Goal: Information Seeking & Learning: Understand process/instructions

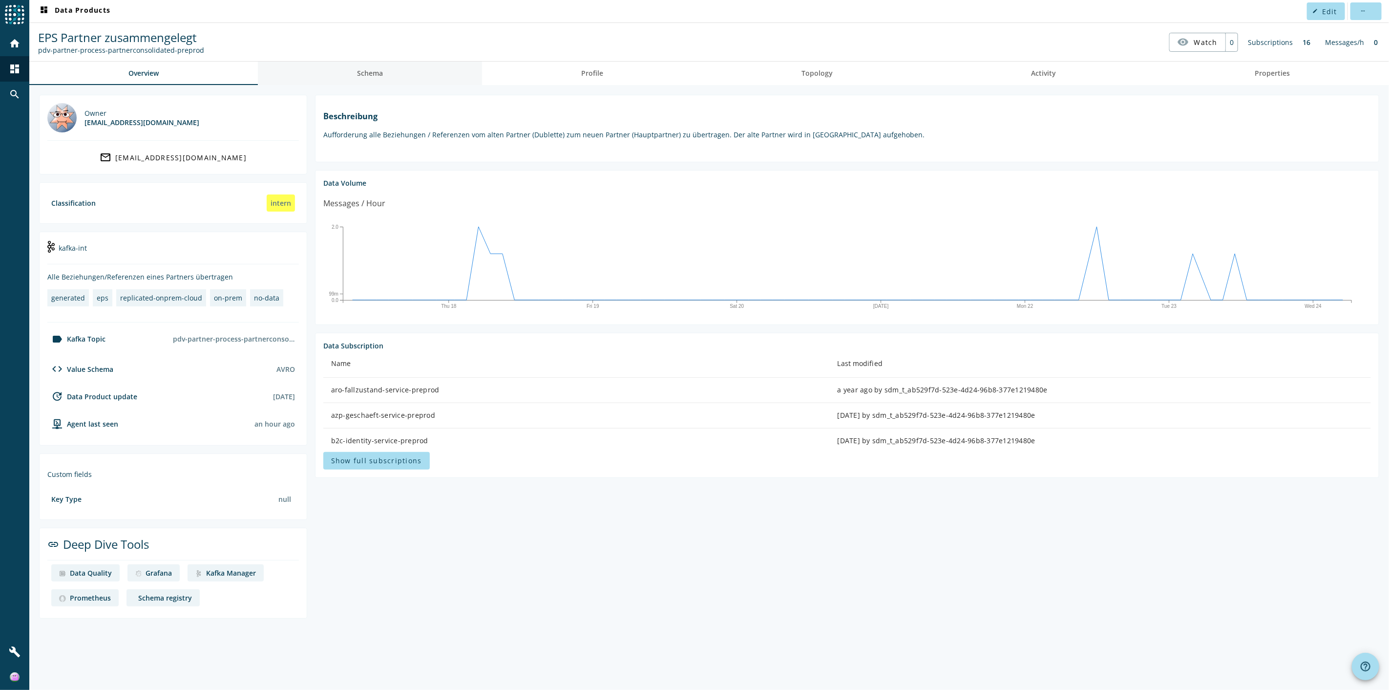
click at [421, 75] on link "Schema" at bounding box center [370, 73] width 224 height 23
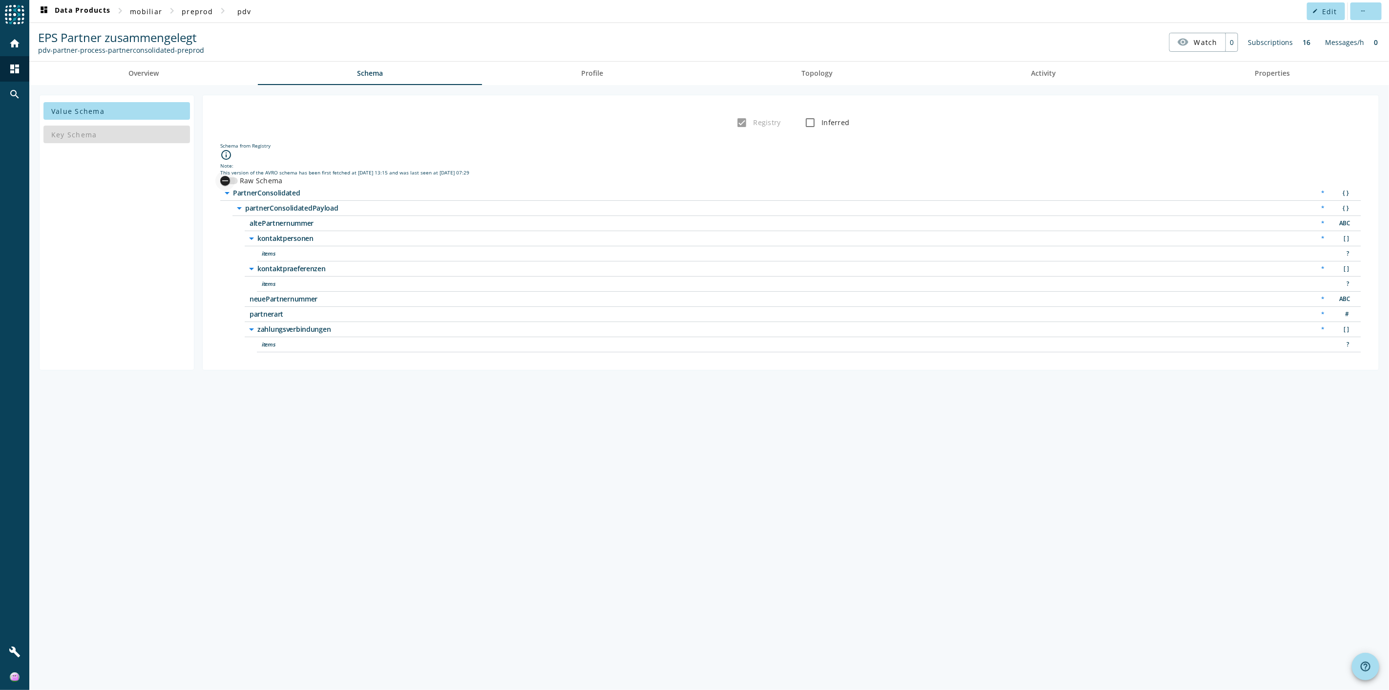
click at [230, 184] on div "button" at bounding box center [225, 181] width 10 height 10
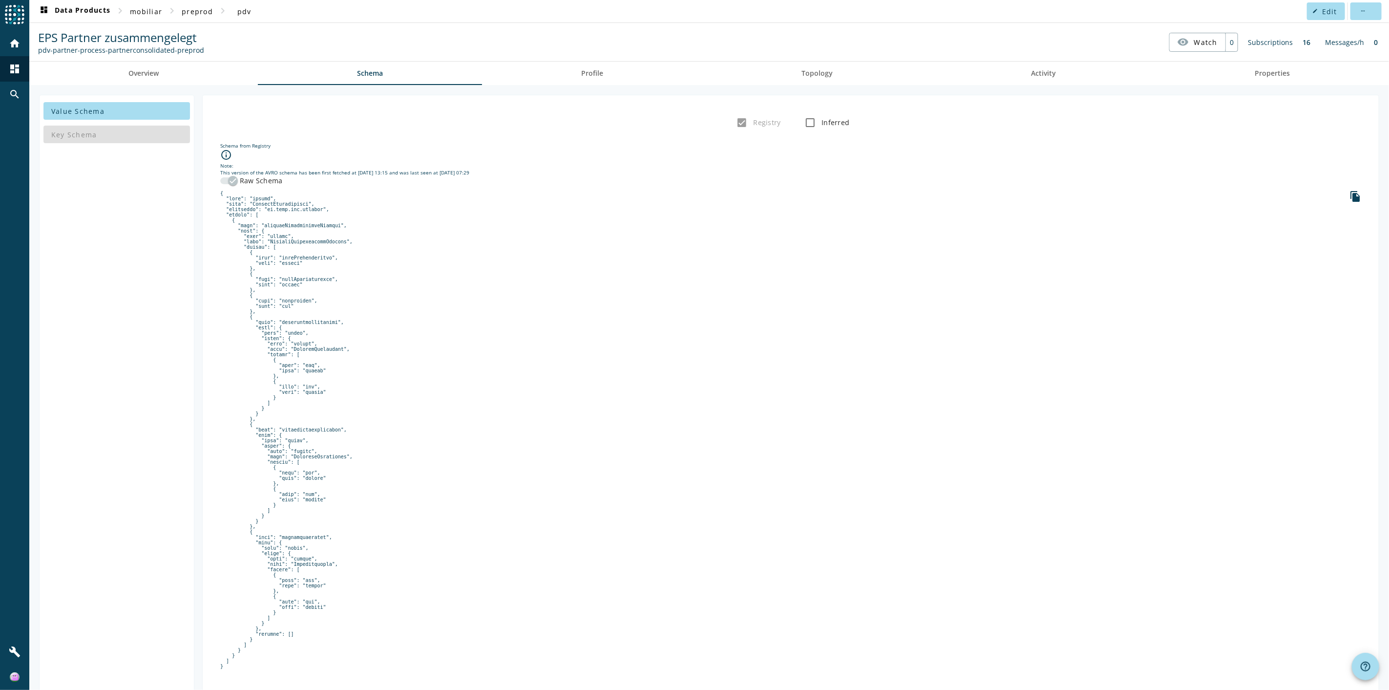
scroll to position [17, 0]
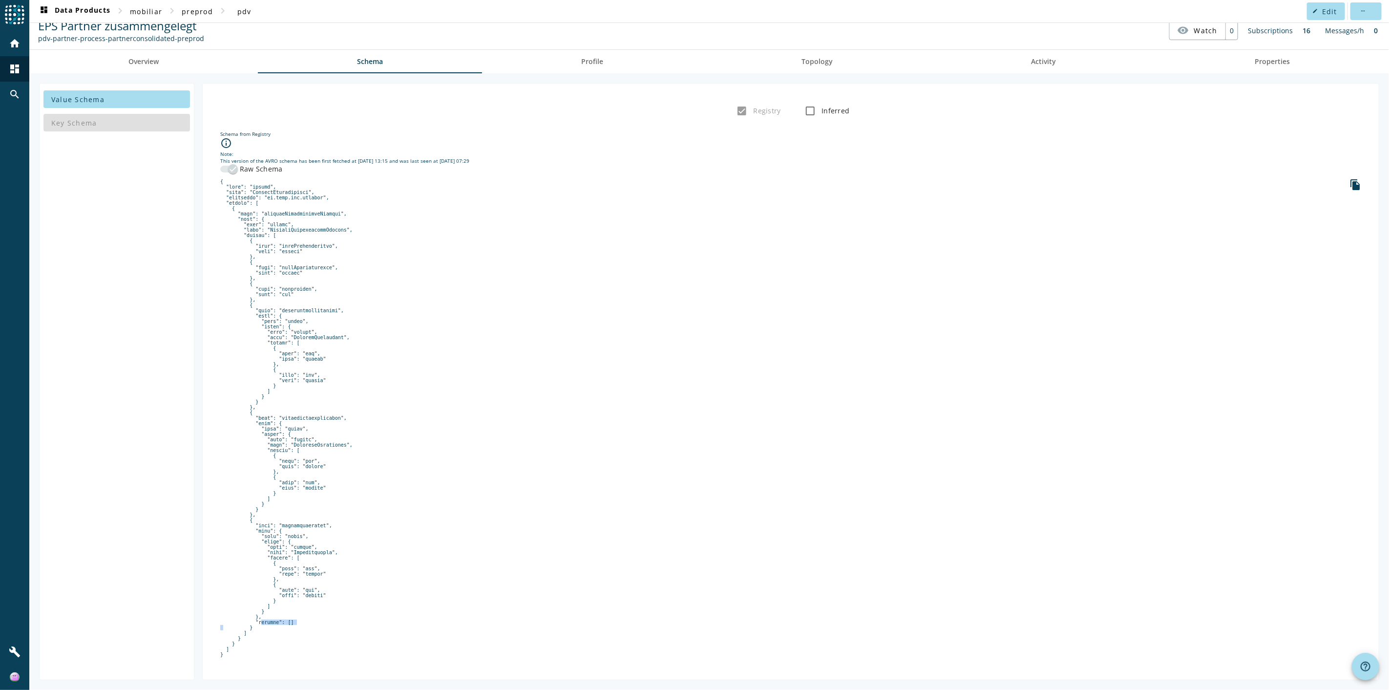
drag, startPoint x: 252, startPoint y: 623, endPoint x: 291, endPoint y: 621, distance: 39.6
click at [291, 621] on pre at bounding box center [790, 418] width 1141 height 478
click at [300, 548] on pre at bounding box center [790, 418] width 1141 height 478
drag, startPoint x: 254, startPoint y: 618, endPoint x: 288, endPoint y: 619, distance: 34.2
click at [288, 619] on pre at bounding box center [790, 418] width 1141 height 478
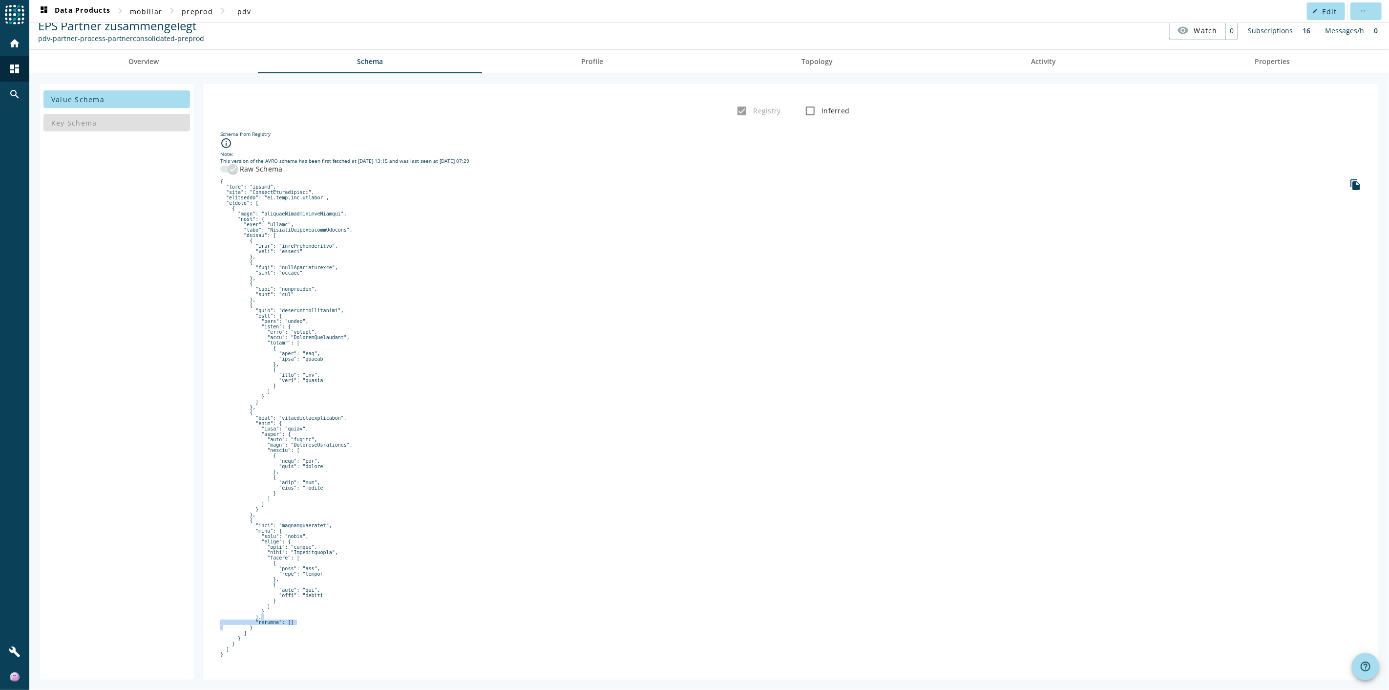
click at [287, 618] on pre at bounding box center [790, 418] width 1141 height 478
drag, startPoint x: 289, startPoint y: 622, endPoint x: 260, endPoint y: 616, distance: 30.0
click at [260, 616] on pre at bounding box center [790, 418] width 1141 height 478
click at [301, 526] on pre at bounding box center [790, 418] width 1141 height 478
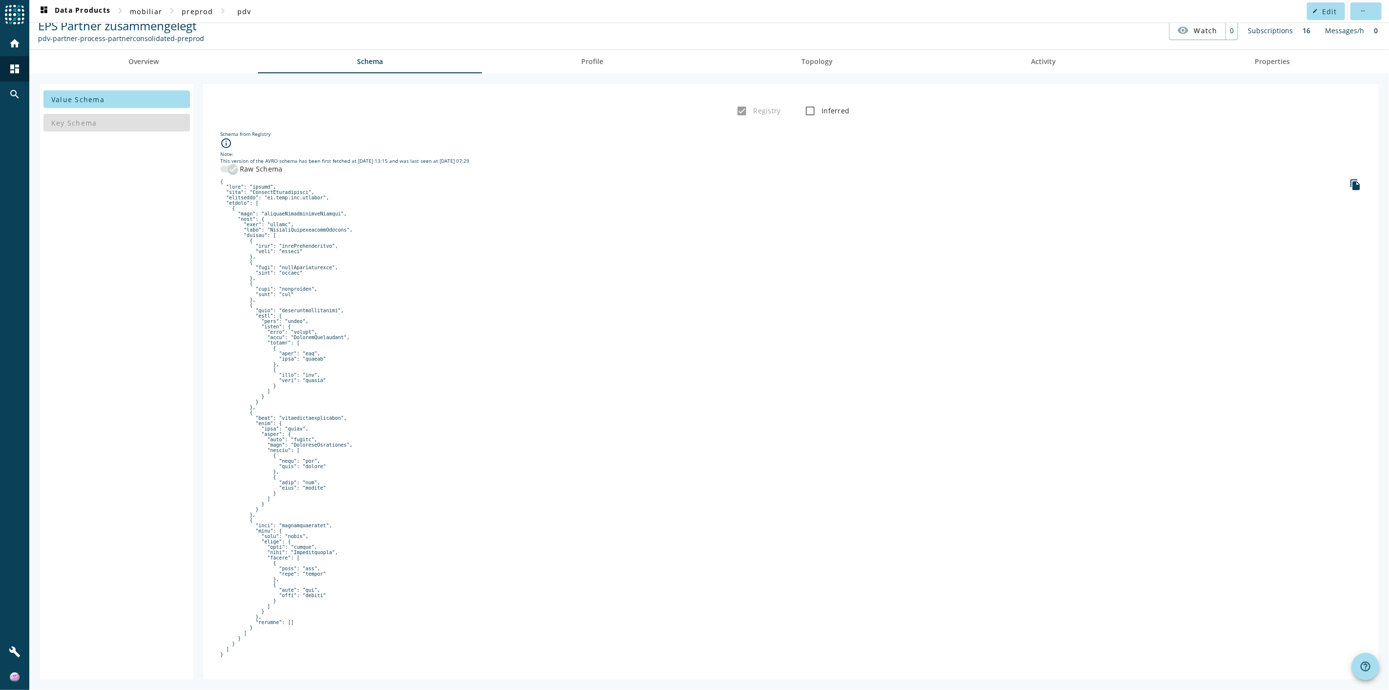
click at [325, 526] on pre at bounding box center [790, 418] width 1141 height 478
click at [310, 524] on pre at bounding box center [790, 418] width 1141 height 478
copy pre "kontaktpersonen"
click at [780, 564] on pre at bounding box center [790, 418] width 1141 height 478
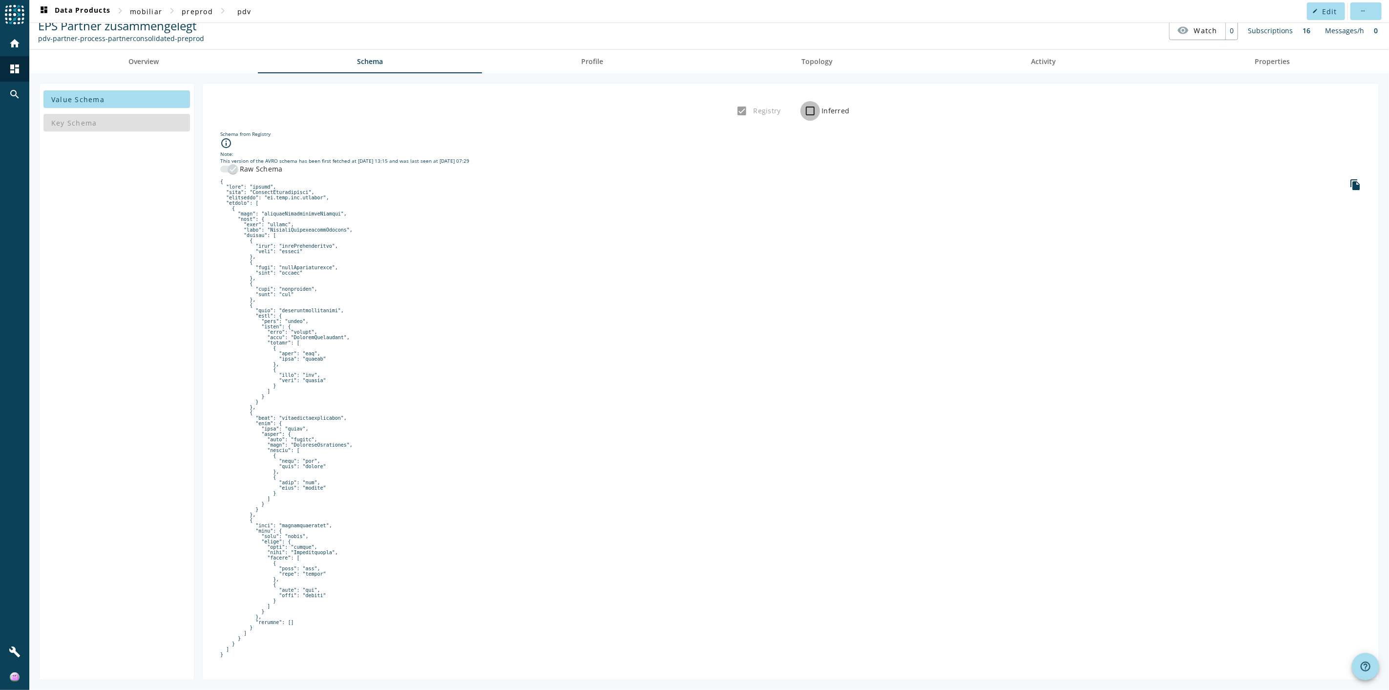
click at [804, 105] on input "Inferred" at bounding box center [810, 111] width 20 height 20
checkbox input "true"
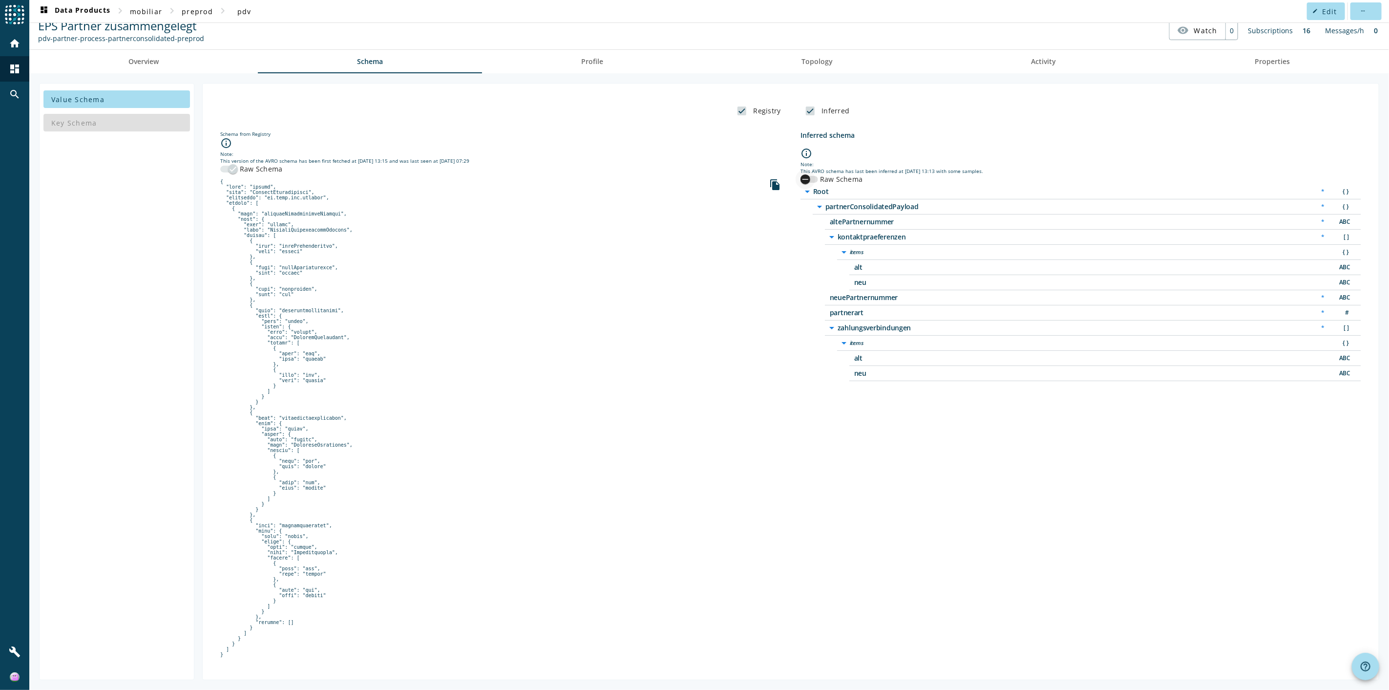
click at [801, 175] on icon "button" at bounding box center [805, 179] width 9 height 9
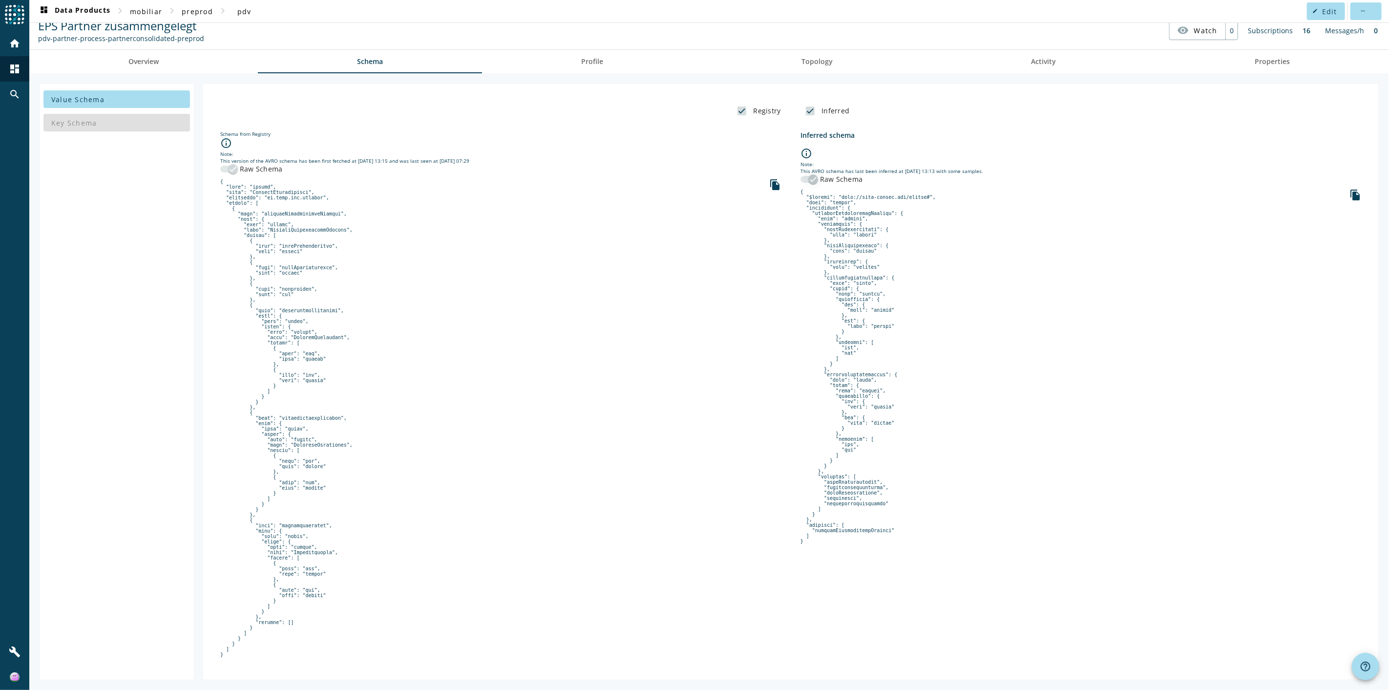
click at [803, 175] on div "button" at bounding box center [813, 179] width 20 height 20
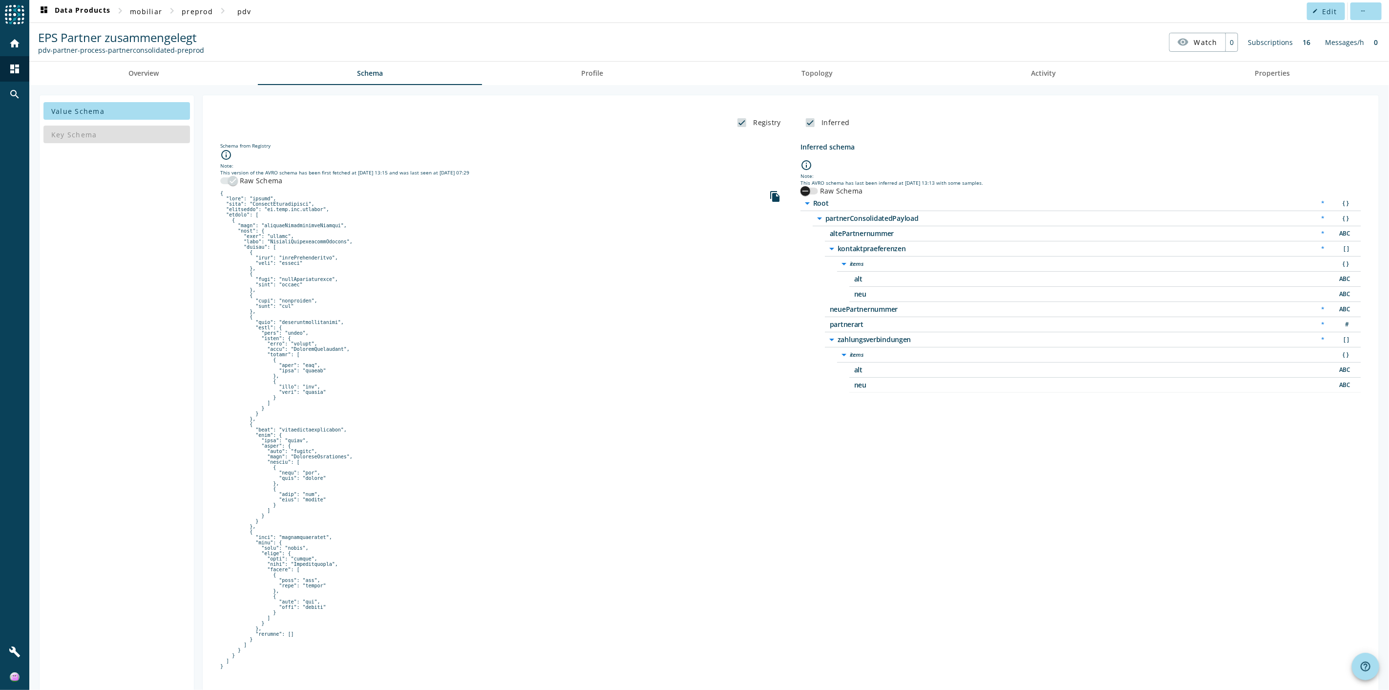
scroll to position [17, 0]
